Goal: Information Seeking & Learning: Learn about a topic

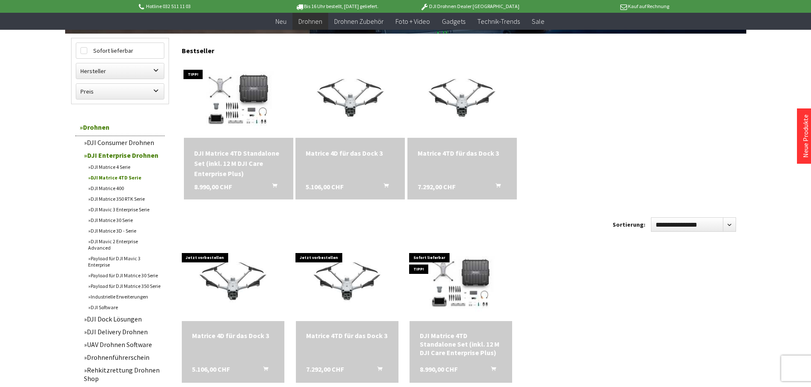
scroll to position [255, 0]
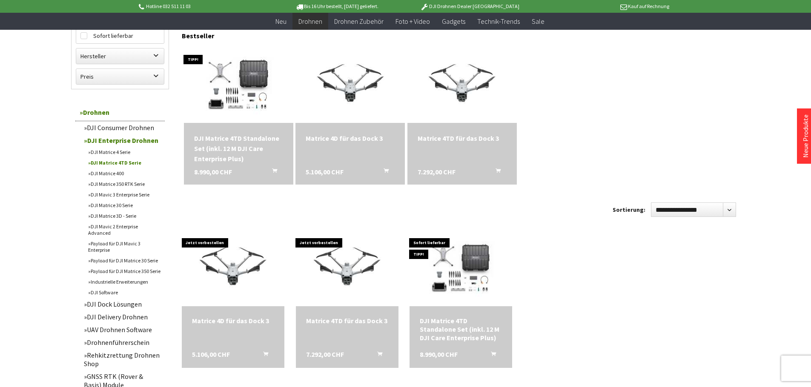
click at [222, 145] on div "DJI Matrice 4TD Standalone Set (inkl. 12 M DJI Care Enterprise Plus)" at bounding box center [238, 148] width 89 height 31
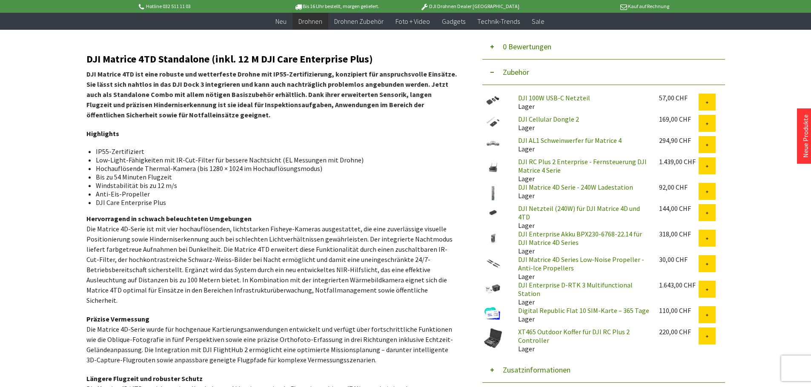
scroll to position [298, 0]
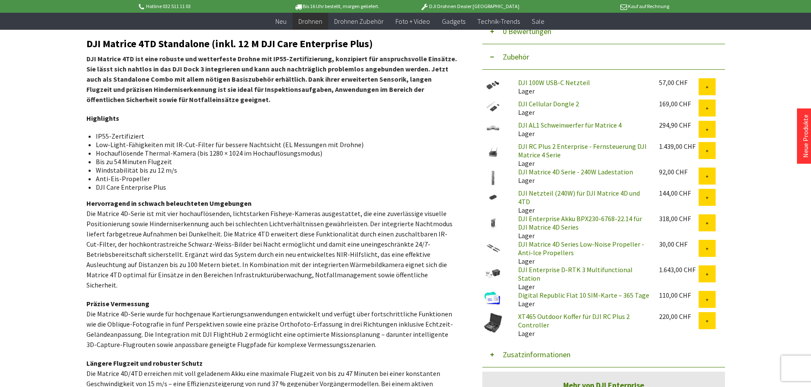
click at [536, 215] on link "DJI Enterprise Akku BPX230-6768-22.14 für DJI Matrice 4D Series" at bounding box center [580, 223] width 124 height 17
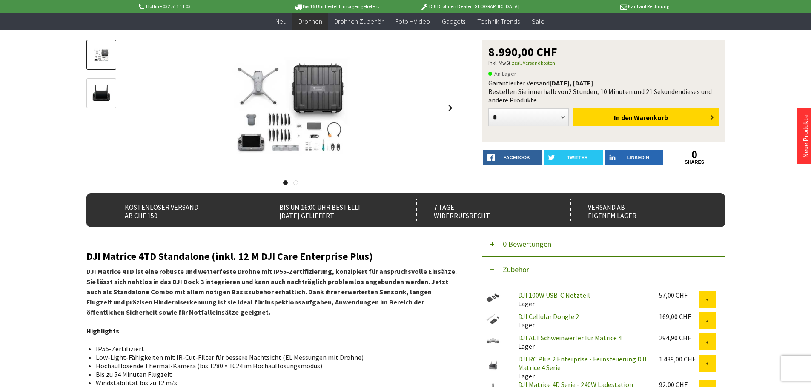
scroll to position [0, 0]
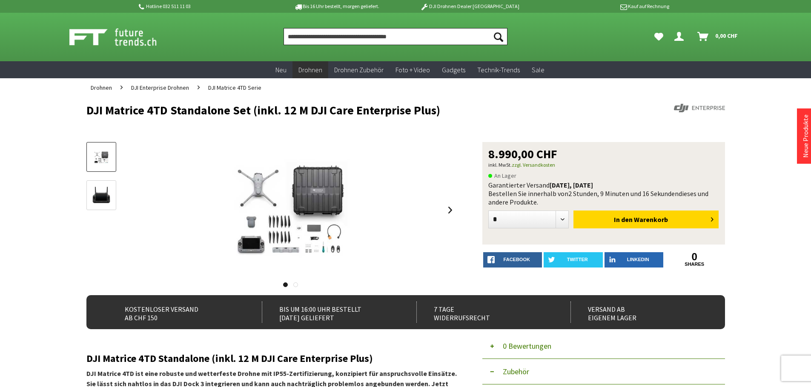
click at [342, 41] on input "Produkt, Marke, Kategorie, EAN, Artikelnummer…" at bounding box center [396, 36] width 224 height 17
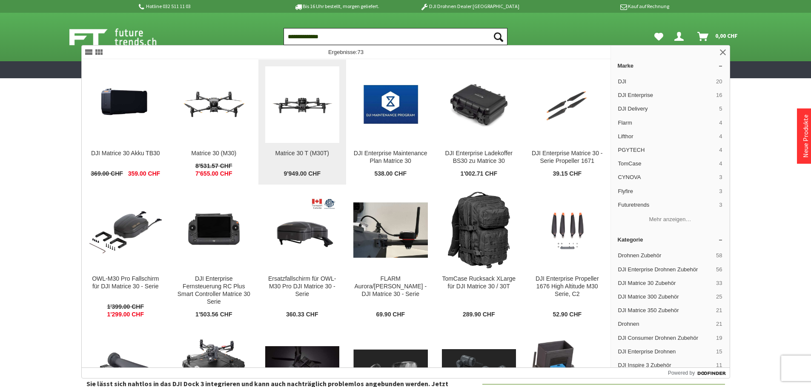
type input "**********"
click at [302, 110] on img at bounding box center [302, 105] width 75 height 42
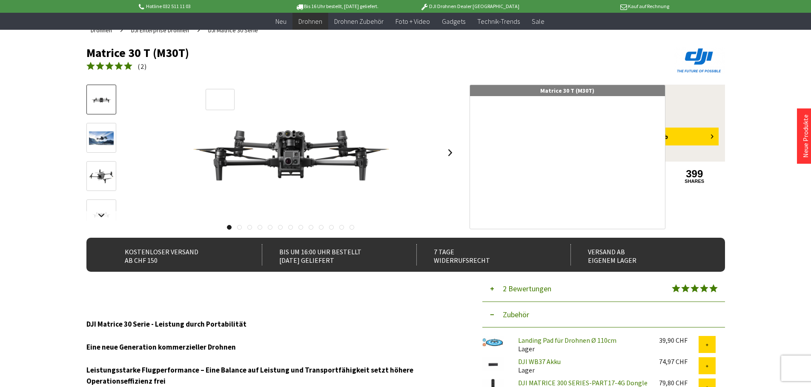
scroll to position [85, 0]
